Goal: Obtain resource: Obtain resource

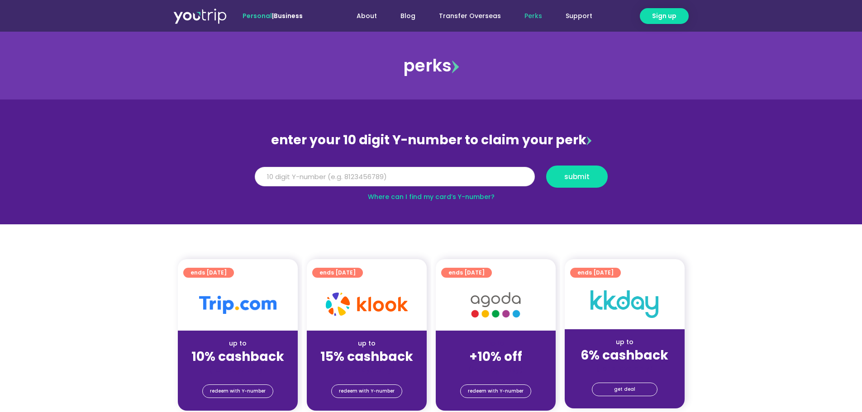
click at [303, 186] on input "Y Number" at bounding box center [395, 177] width 280 height 20
click at [313, 183] on input "Y Number" at bounding box center [395, 177] width 280 height 20
type input "8110712529"
click at [606, 176] on button "submit" at bounding box center [577, 177] width 62 height 22
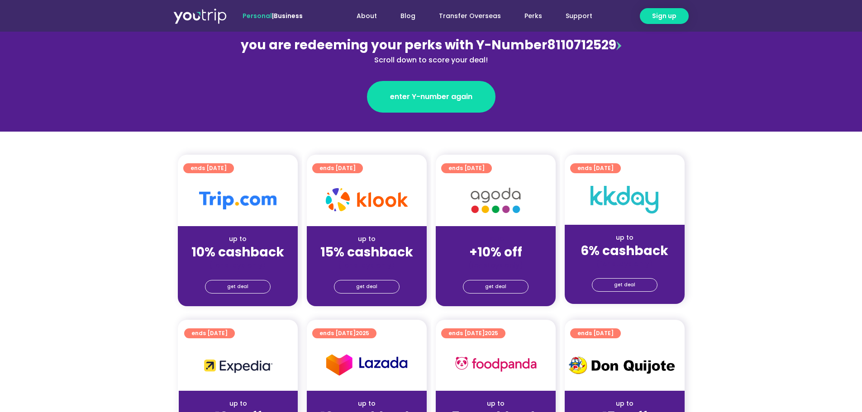
scroll to position [136, 0]
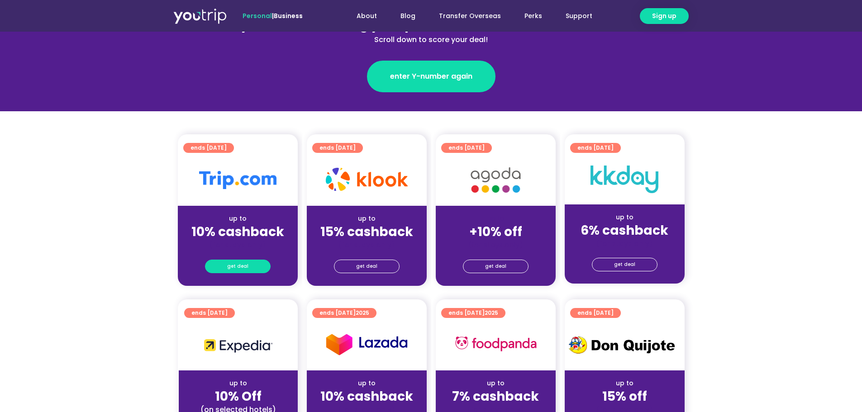
click at [233, 262] on span "get deal" at bounding box center [237, 266] width 21 height 13
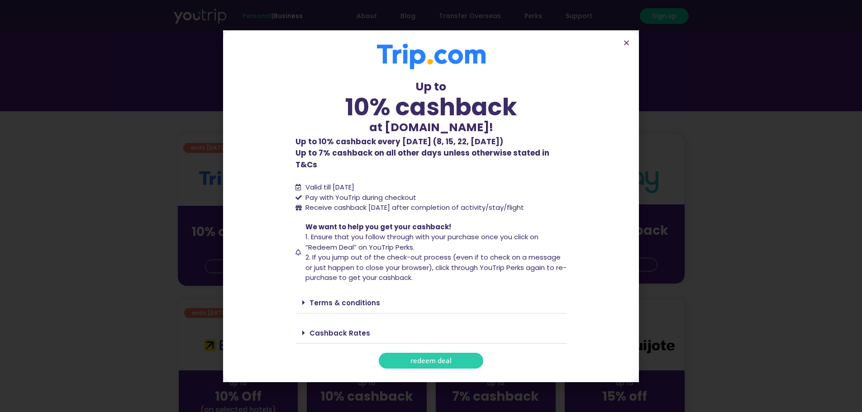
click at [458, 358] on link "redeem deal" at bounding box center [431, 361] width 104 height 16
click at [630, 52] on section "Up to 10% cashback at Trip.com! Up to 10% cashback at Trip.com! Up to 10% cashb…" at bounding box center [431, 206] width 416 height 352
click at [624, 46] on icon "Close" at bounding box center [626, 42] width 7 height 7
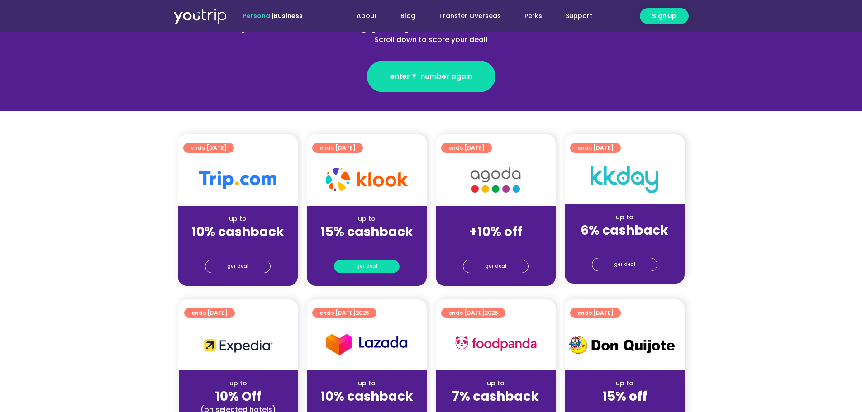
click at [387, 266] on link "get deal" at bounding box center [367, 267] width 66 height 14
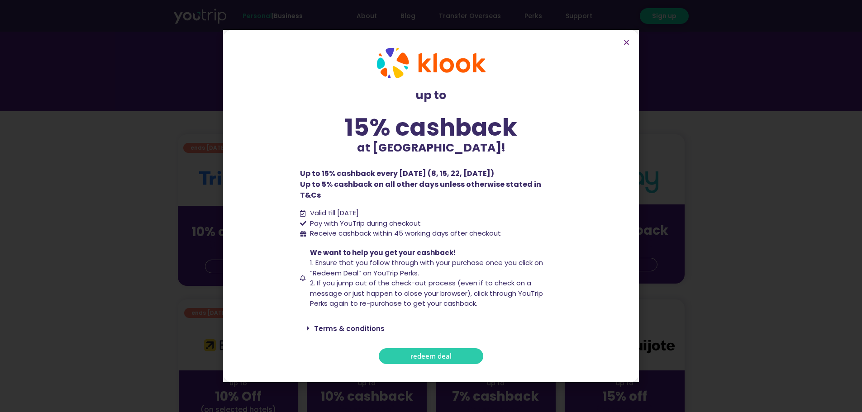
click at [470, 354] on link "redeem deal" at bounding box center [431, 356] width 104 height 16
click at [628, 45] on icon "Close" at bounding box center [626, 42] width 7 height 7
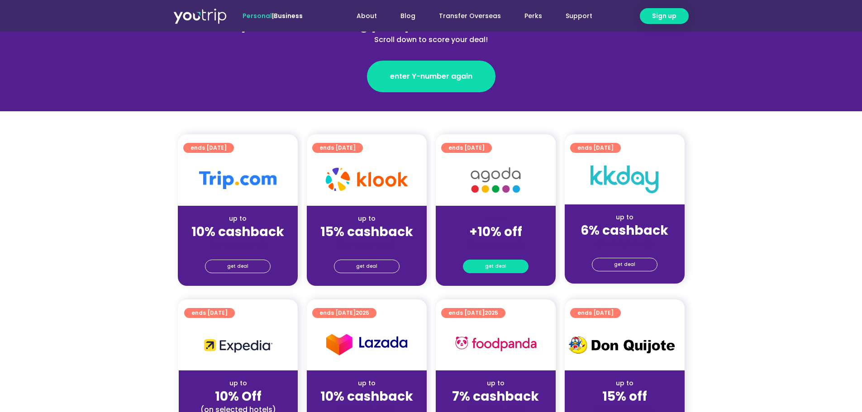
click at [496, 269] on span "get deal" at bounding box center [495, 266] width 21 height 13
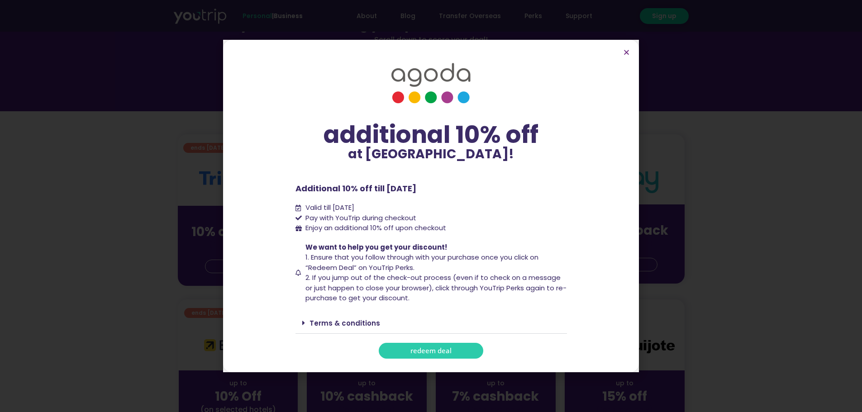
click at [420, 348] on span "redeem deal" at bounding box center [430, 350] width 41 height 7
click at [627, 50] on icon "Close" at bounding box center [626, 52] width 7 height 7
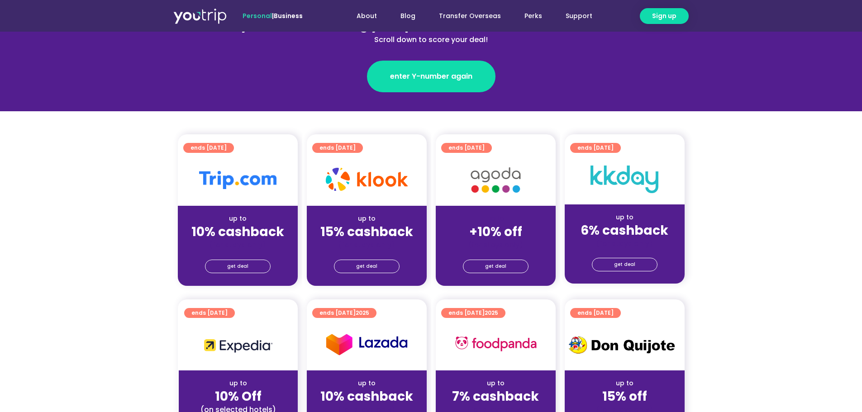
click at [627, 50] on div "enter Y-number again" at bounding box center [431, 68] width 393 height 47
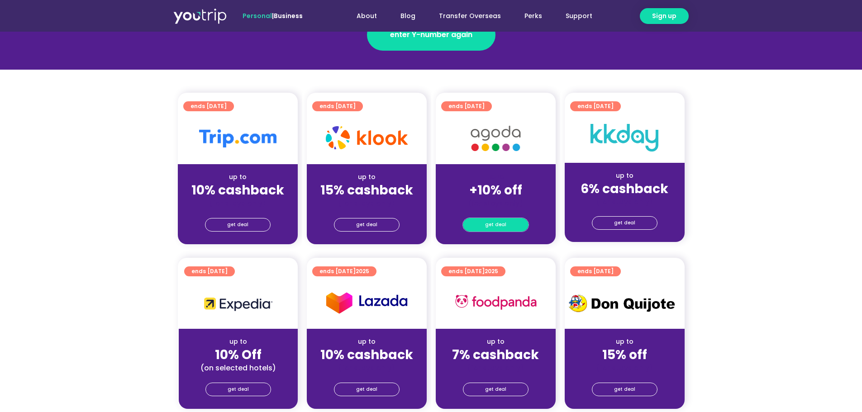
scroll to position [0, 0]
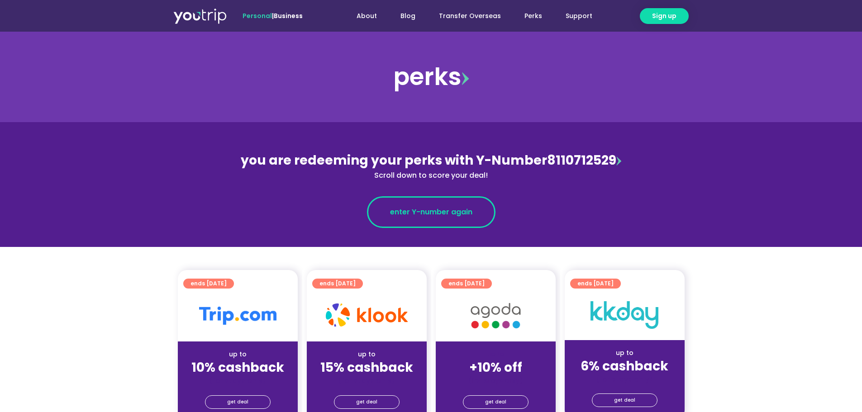
click at [459, 211] on span "enter Y-number again" at bounding box center [431, 212] width 82 height 11
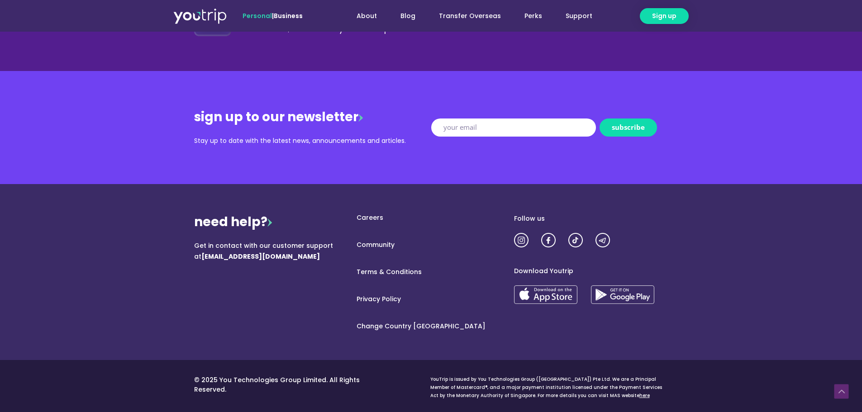
scroll to position [1058, 0]
